Goal: Task Accomplishment & Management: Complete application form

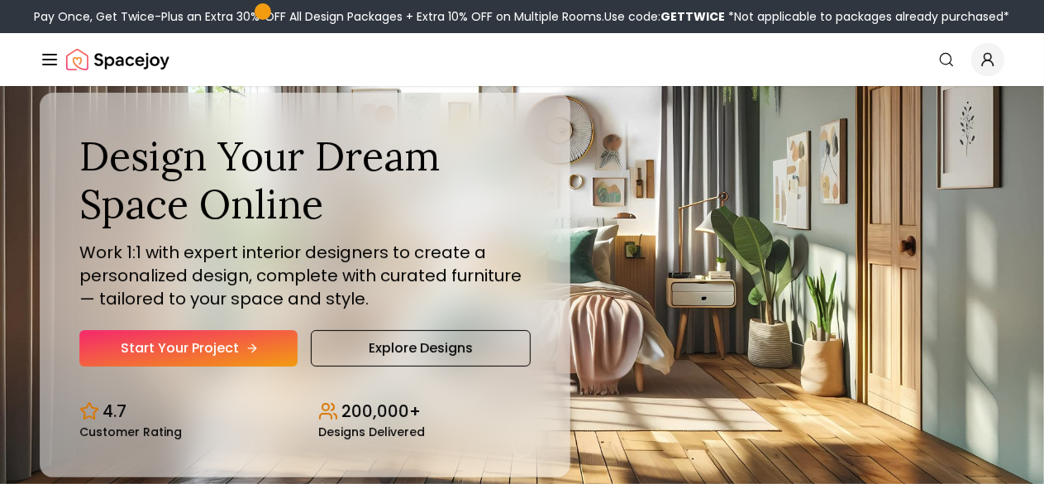
click at [213, 366] on link "Start Your Project" at bounding box center [188, 348] width 218 height 36
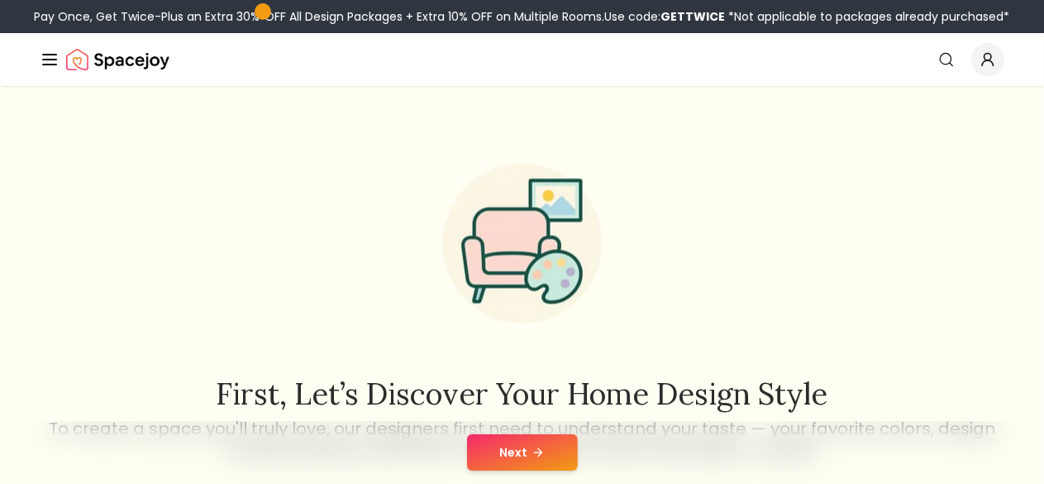
click at [544, 453] on button "Next" at bounding box center [522, 452] width 111 height 36
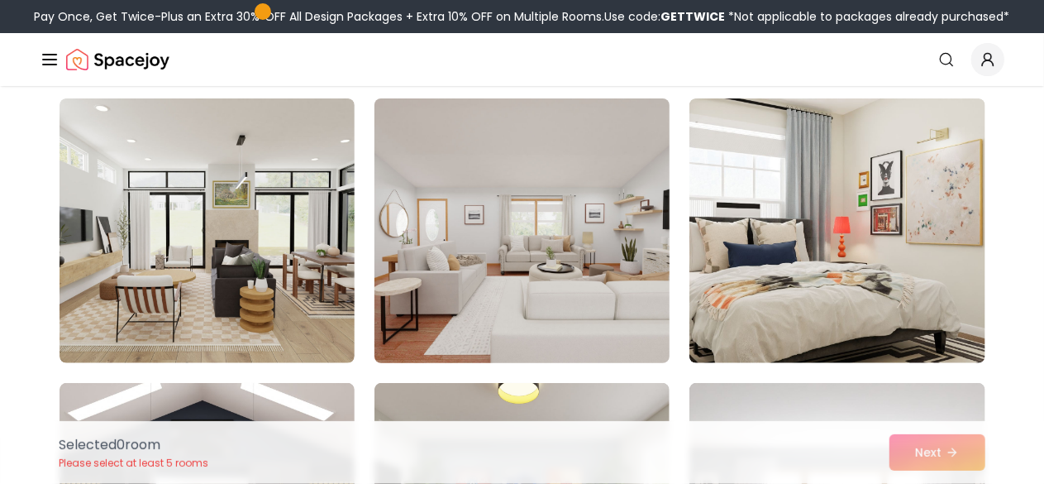
scroll to position [126, 0]
click at [424, 318] on img at bounding box center [522, 232] width 310 height 278
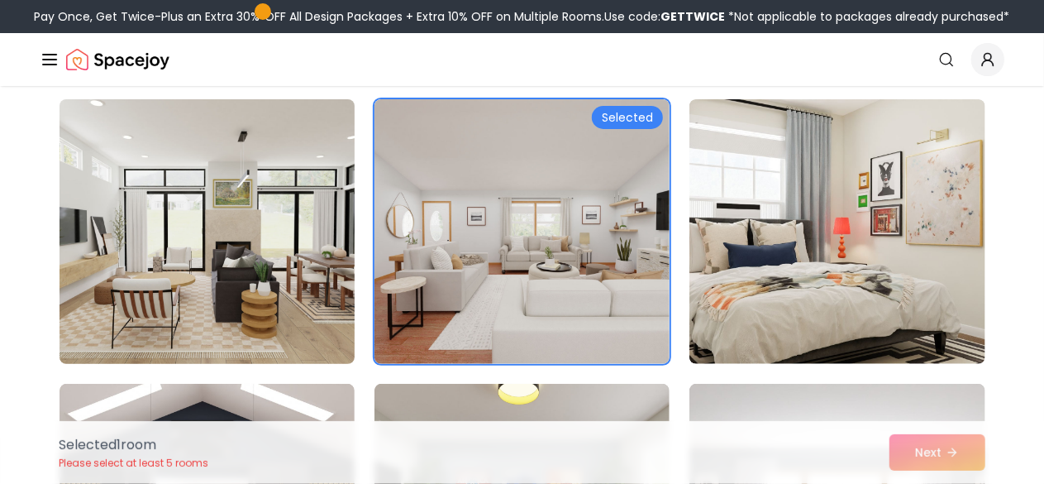
click at [207, 284] on img at bounding box center [207, 232] width 310 height 278
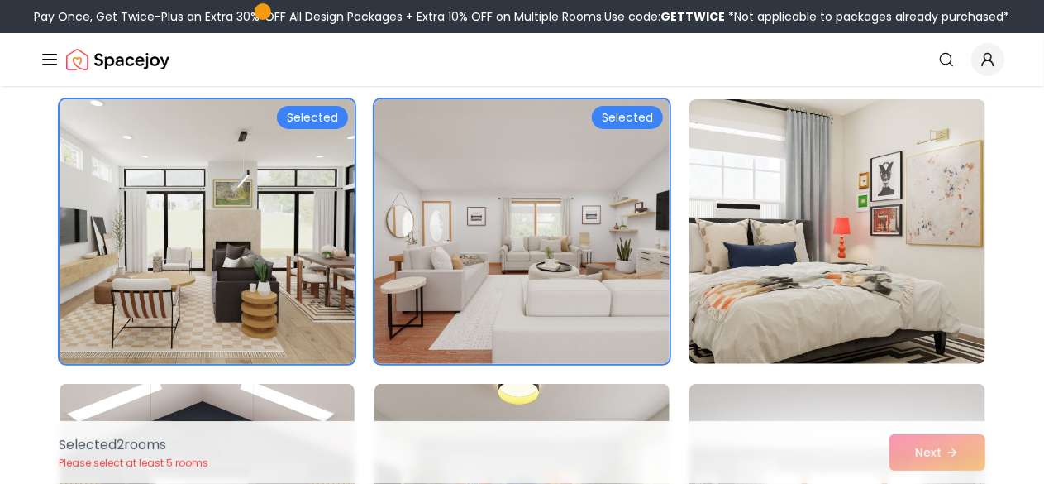
click at [207, 284] on img at bounding box center [207, 232] width 310 height 278
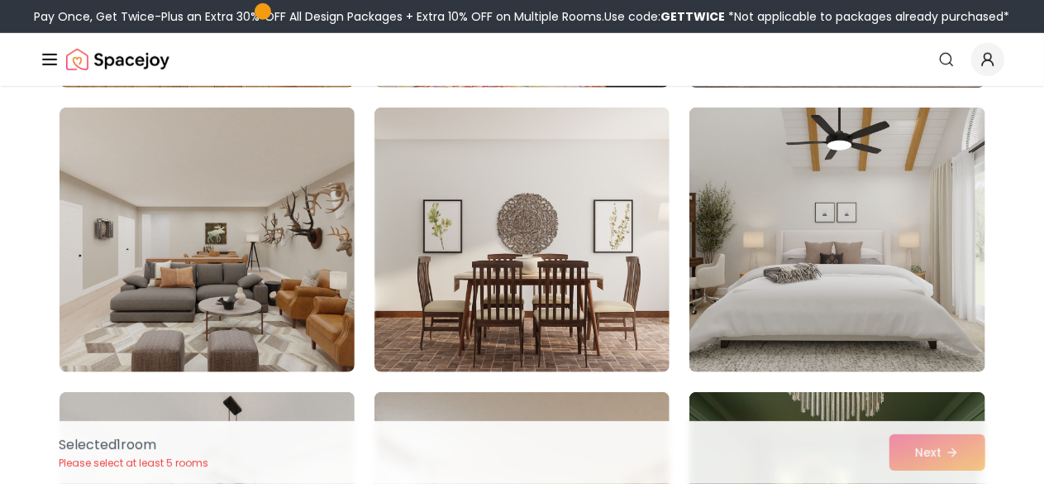
scroll to position [688, 0]
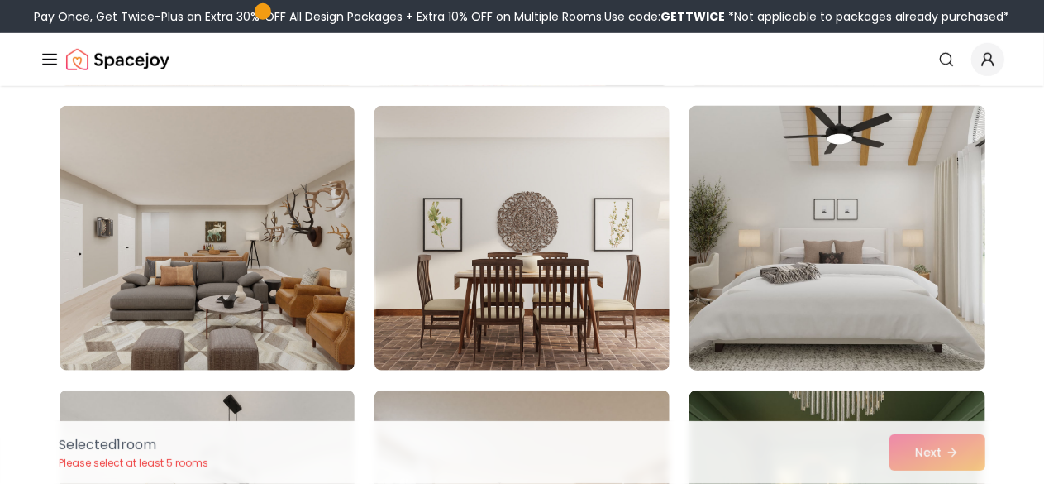
click at [722, 297] on img at bounding box center [837, 238] width 310 height 278
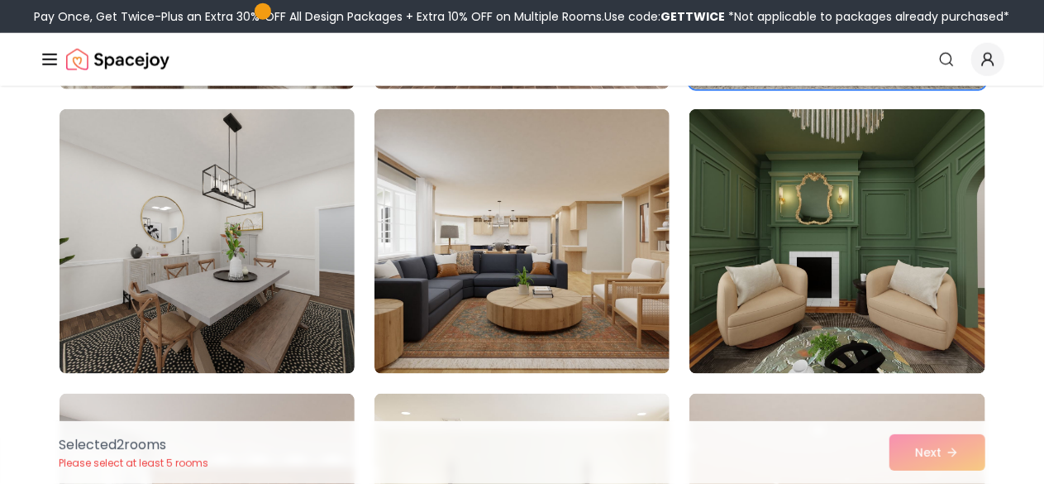
scroll to position [970, 0]
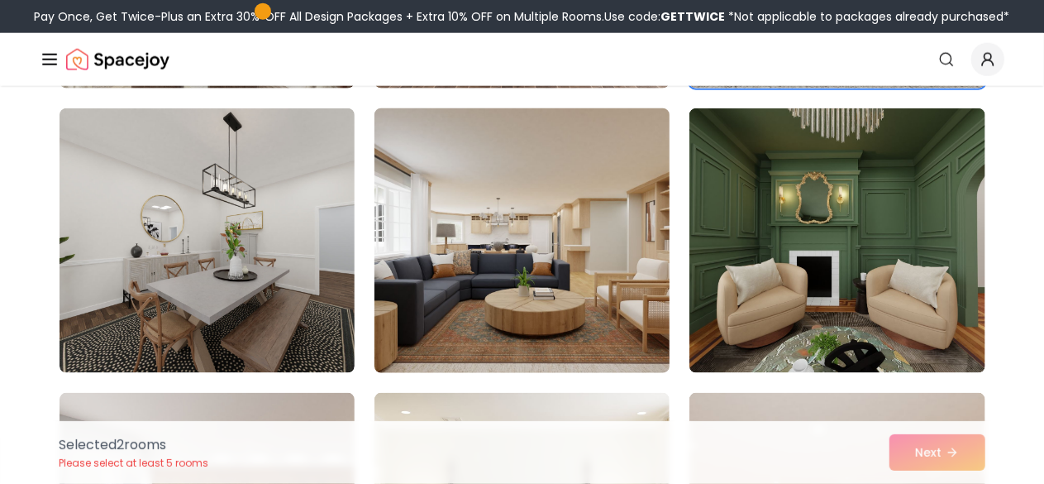
click at [571, 280] on img at bounding box center [522, 241] width 310 height 278
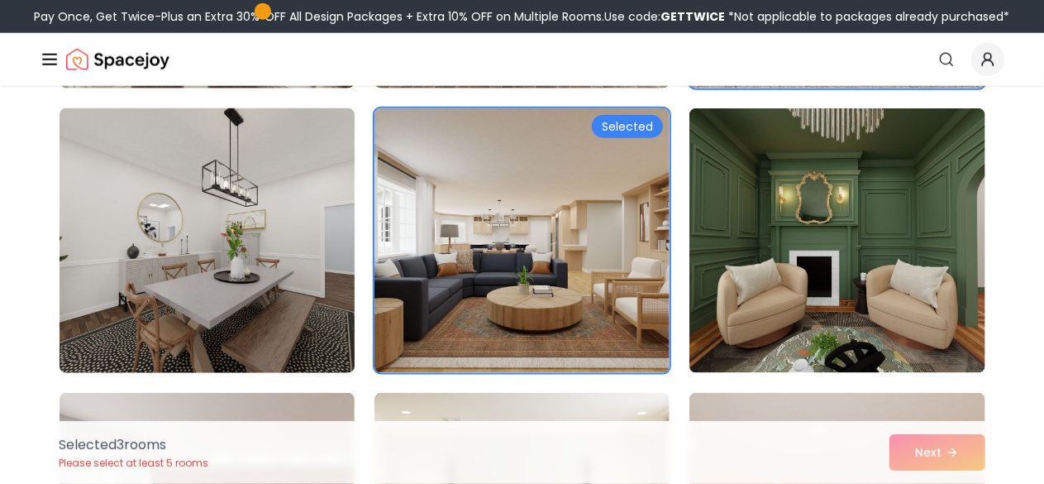
click at [250, 293] on img at bounding box center [207, 241] width 310 height 278
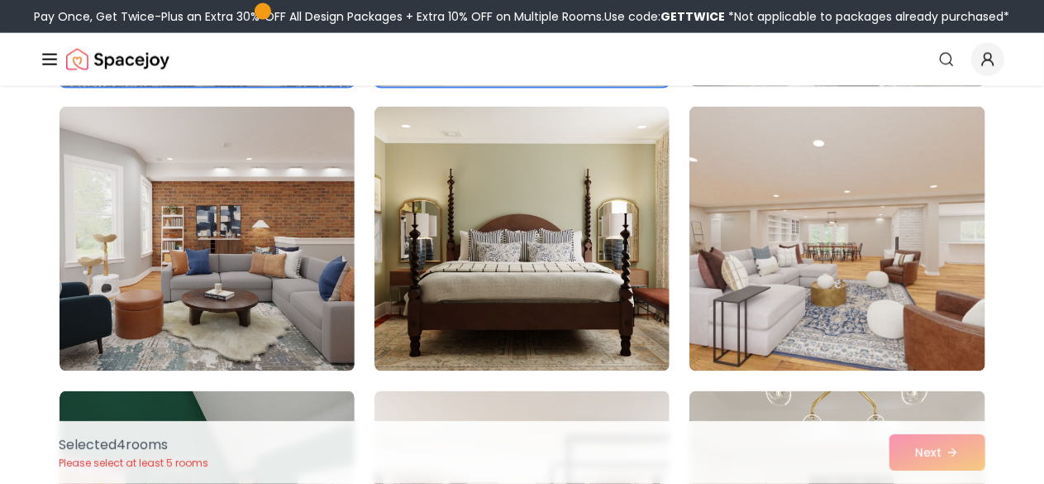
scroll to position [1260, 0]
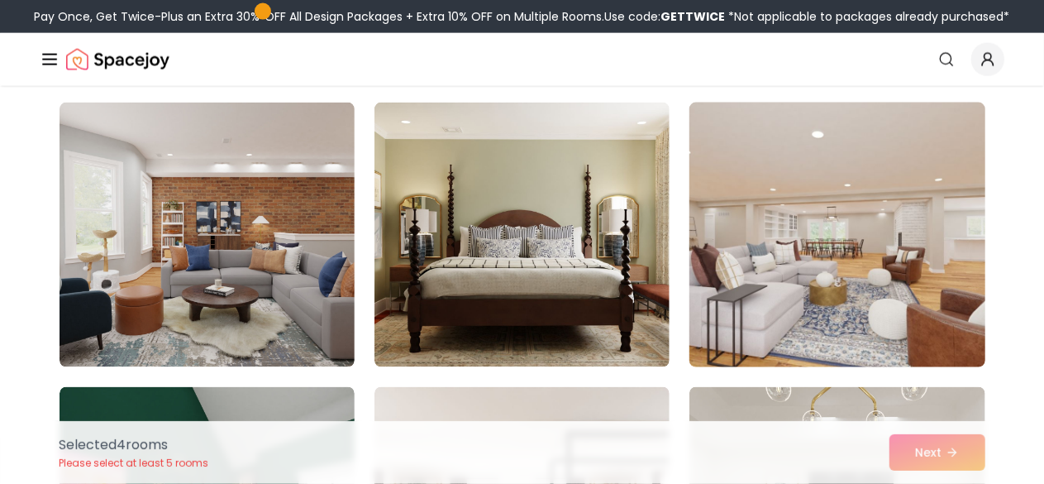
click at [749, 256] on img at bounding box center [837, 235] width 310 height 278
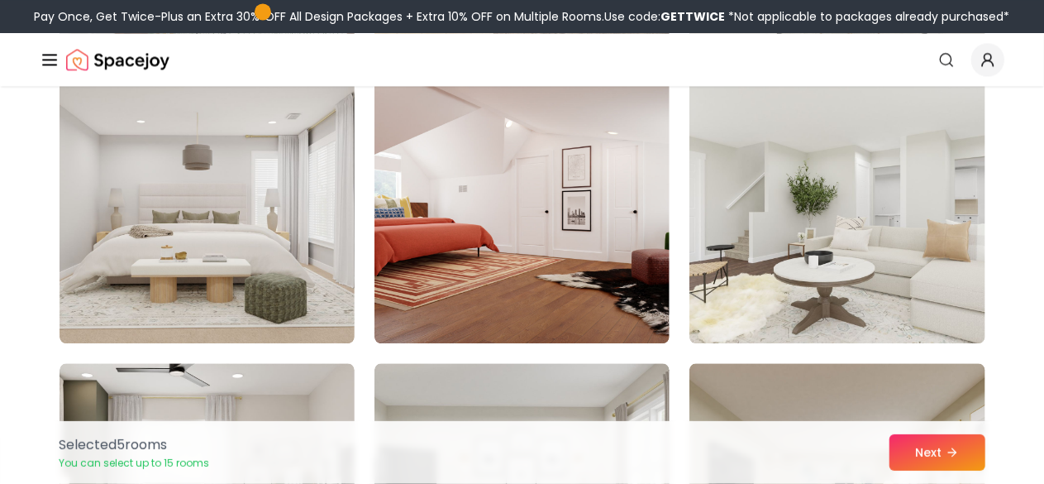
scroll to position [1856, 0]
